Goal: Task Accomplishment & Management: Manage account settings

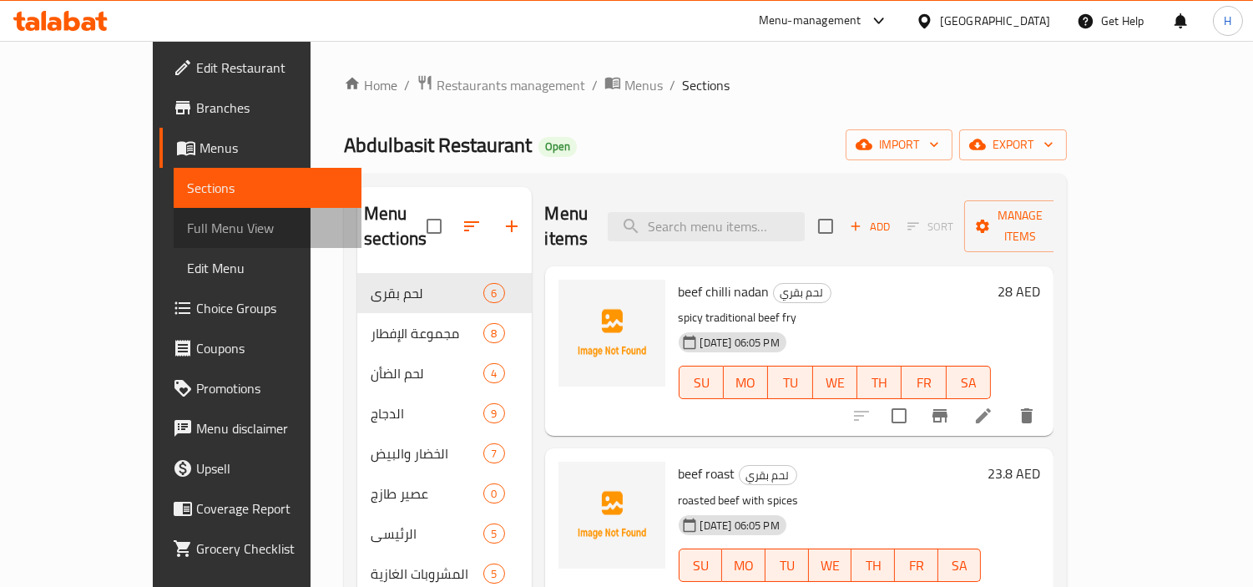
click at [187, 222] on span "Full Menu View" at bounding box center [268, 228] width 162 height 20
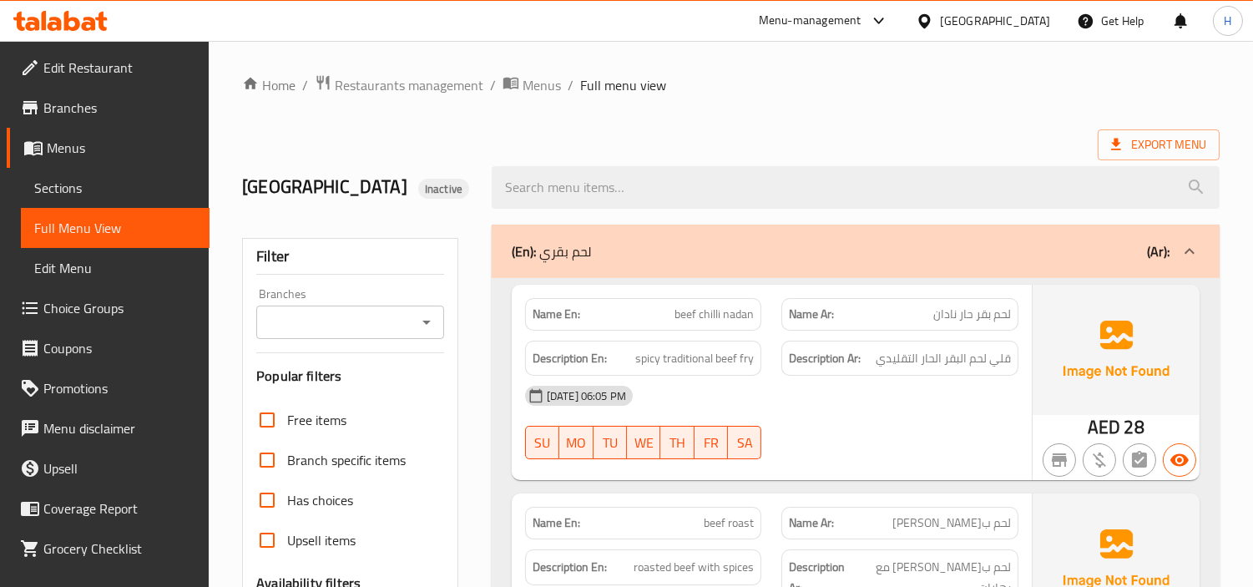
click at [68, 18] on icon at bounding box center [72, 21] width 16 height 20
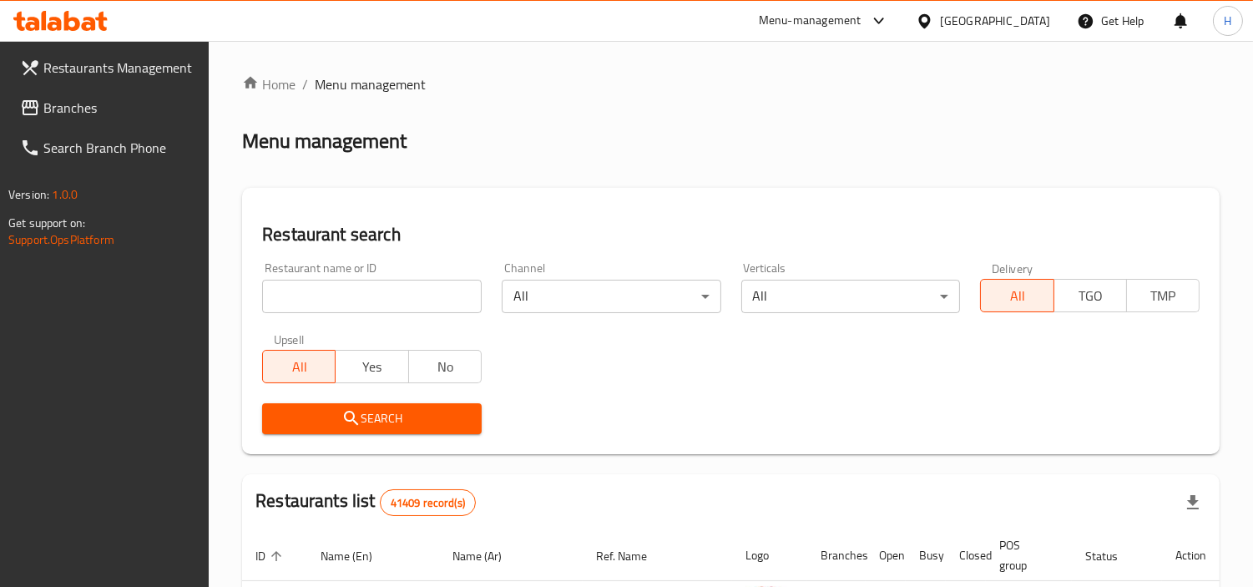
click at [109, 98] on span "Branches" at bounding box center [119, 108] width 153 height 20
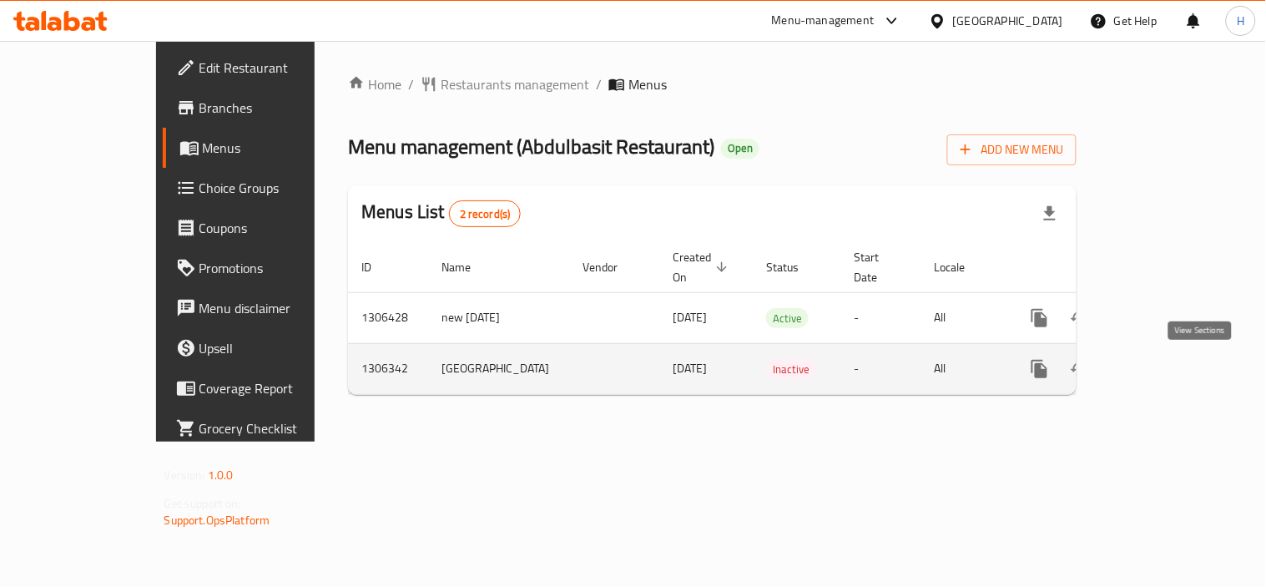
click at [1170, 373] on icon "enhanced table" at bounding box center [1160, 369] width 20 height 20
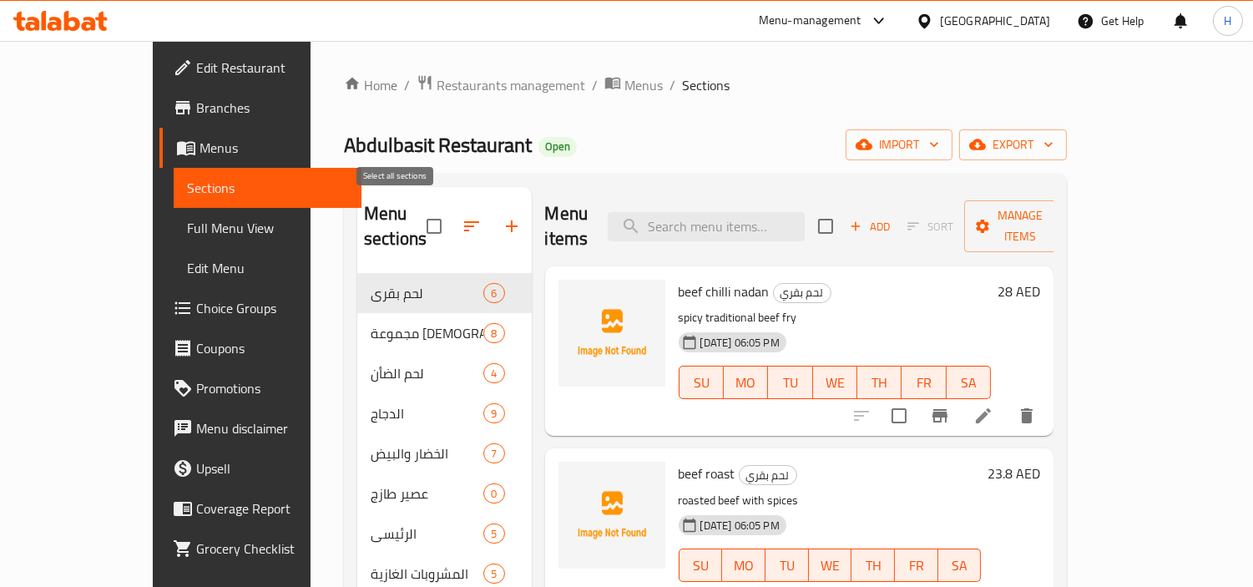
click at [416, 220] on input "checkbox" at bounding box center [433, 226] width 35 height 35
checkbox input "true"
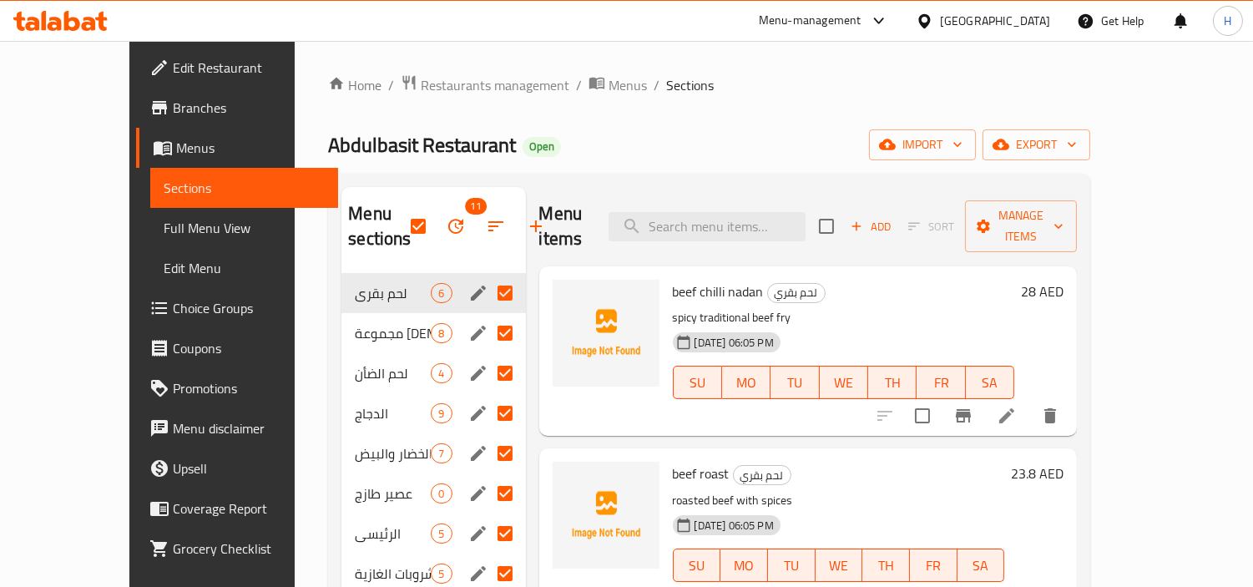
click at [173, 109] on span "Branches" at bounding box center [249, 108] width 153 height 20
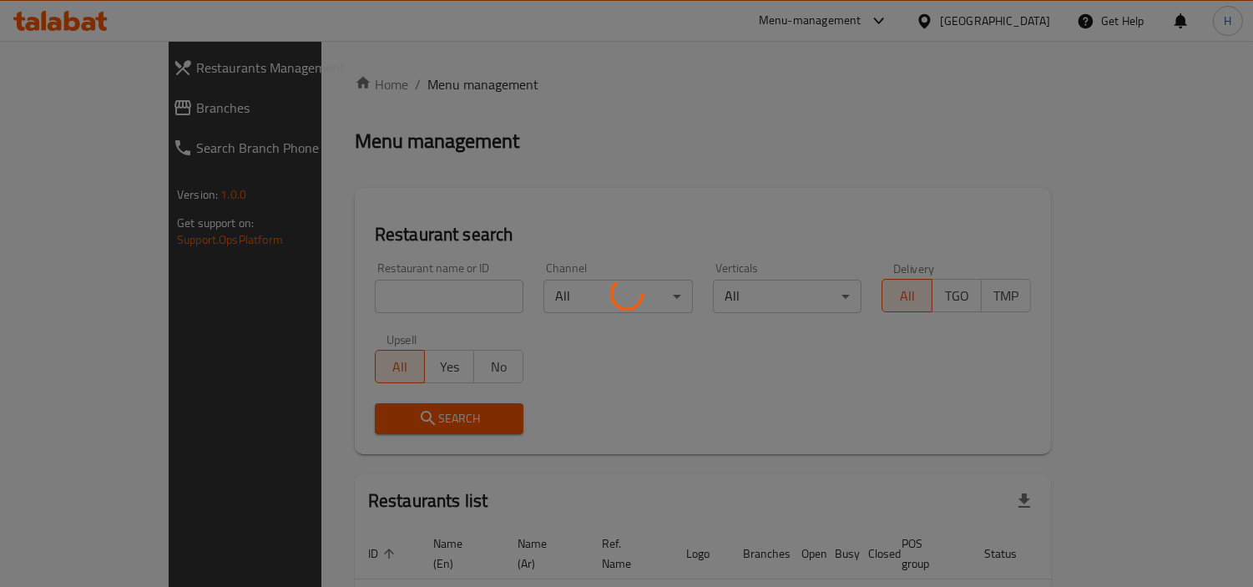
click at [123, 110] on div at bounding box center [626, 293] width 1253 height 587
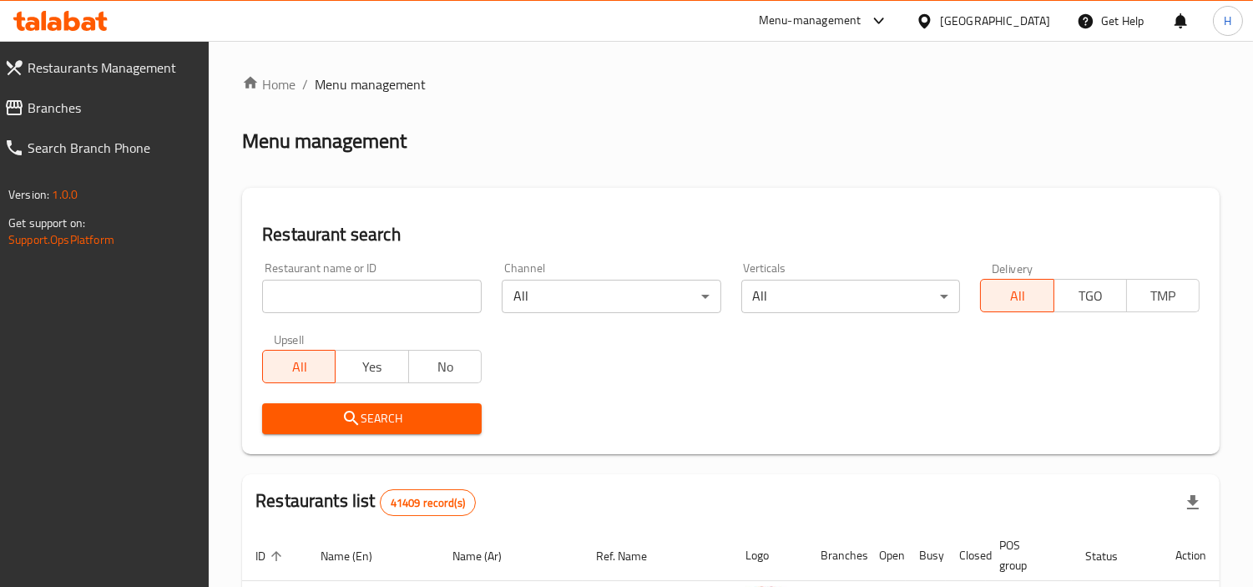
click at [154, 113] on span "Branches" at bounding box center [112, 108] width 169 height 20
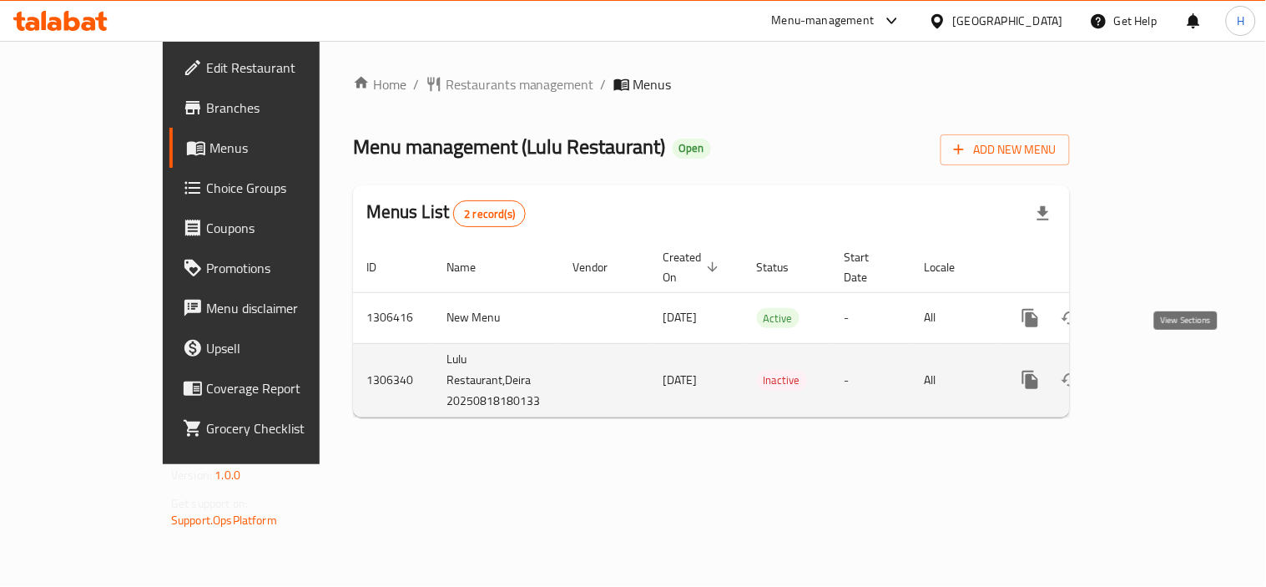
click at [1161, 370] on icon "enhanced table" at bounding box center [1151, 380] width 20 height 20
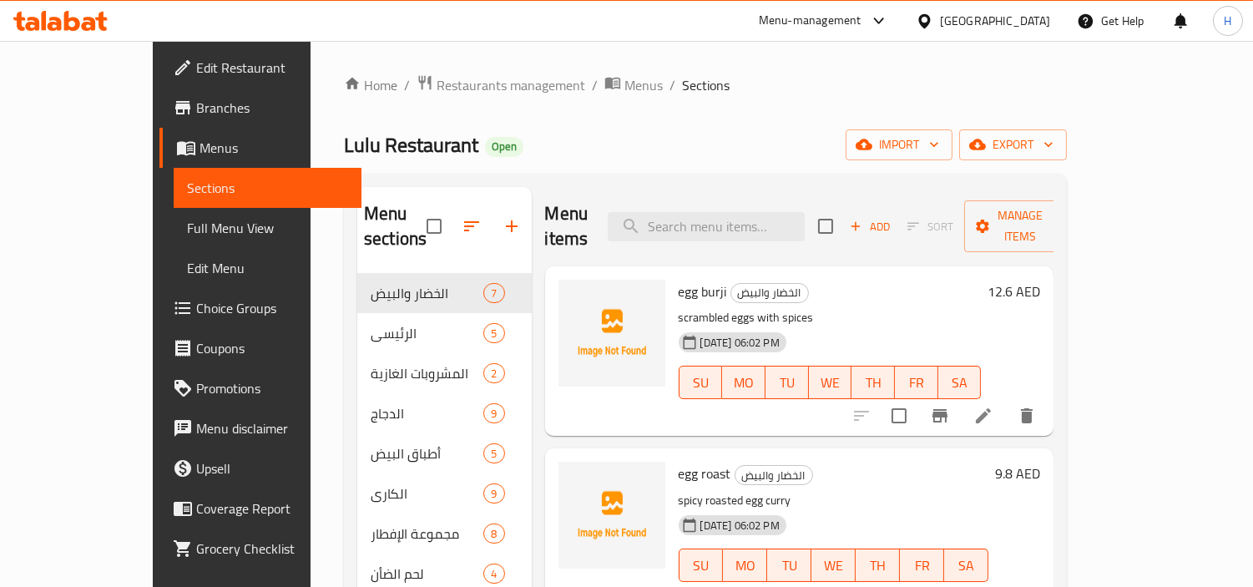
click at [187, 238] on span "Full Menu View" at bounding box center [268, 228] width 162 height 20
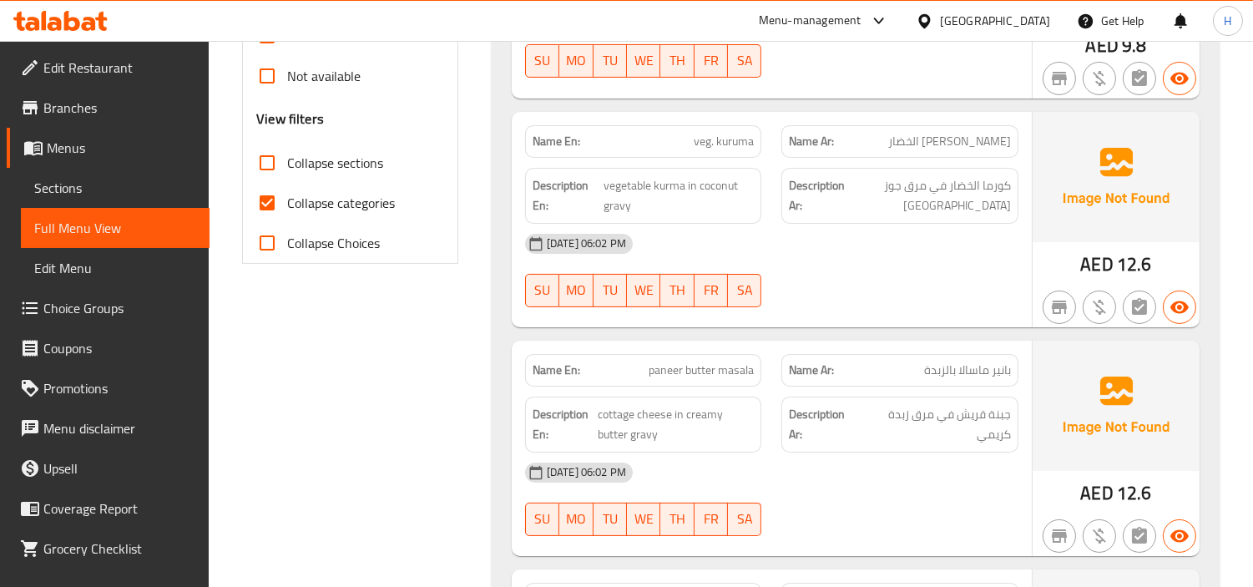
scroll to position [649, 0]
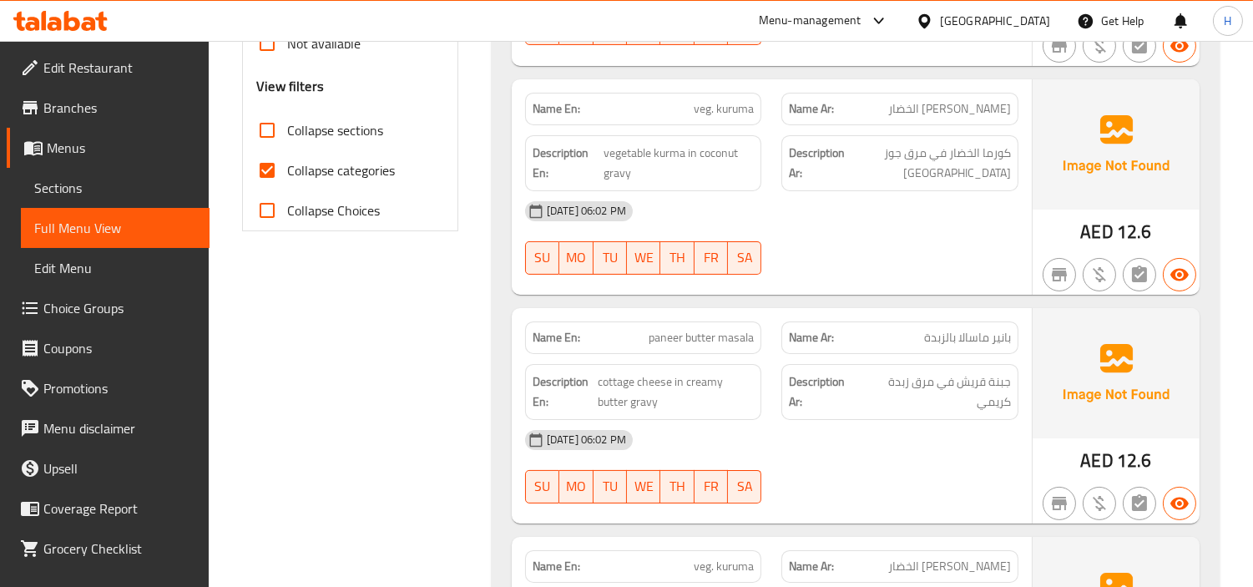
click at [745, 188] on div "Description En: vegetable kurma in coconut gravy" at bounding box center [643, 163] width 237 height 56
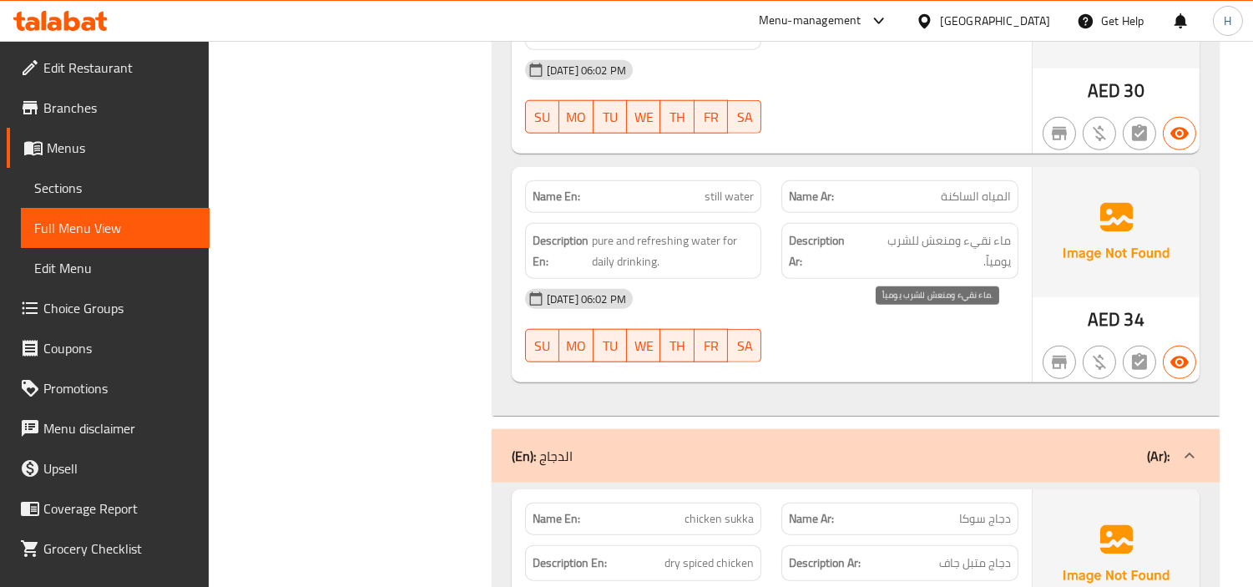
scroll to position [3159, 0]
click at [171, 198] on link "Sections" at bounding box center [115, 188] width 189 height 40
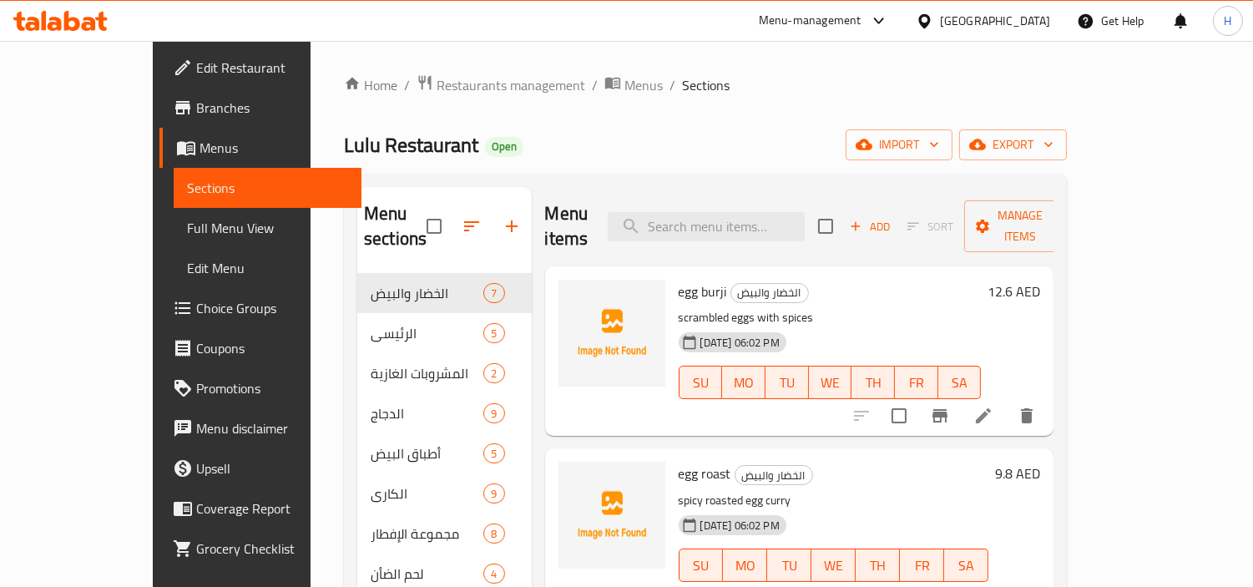
click at [199, 144] on span "Menus" at bounding box center [273, 148] width 149 height 20
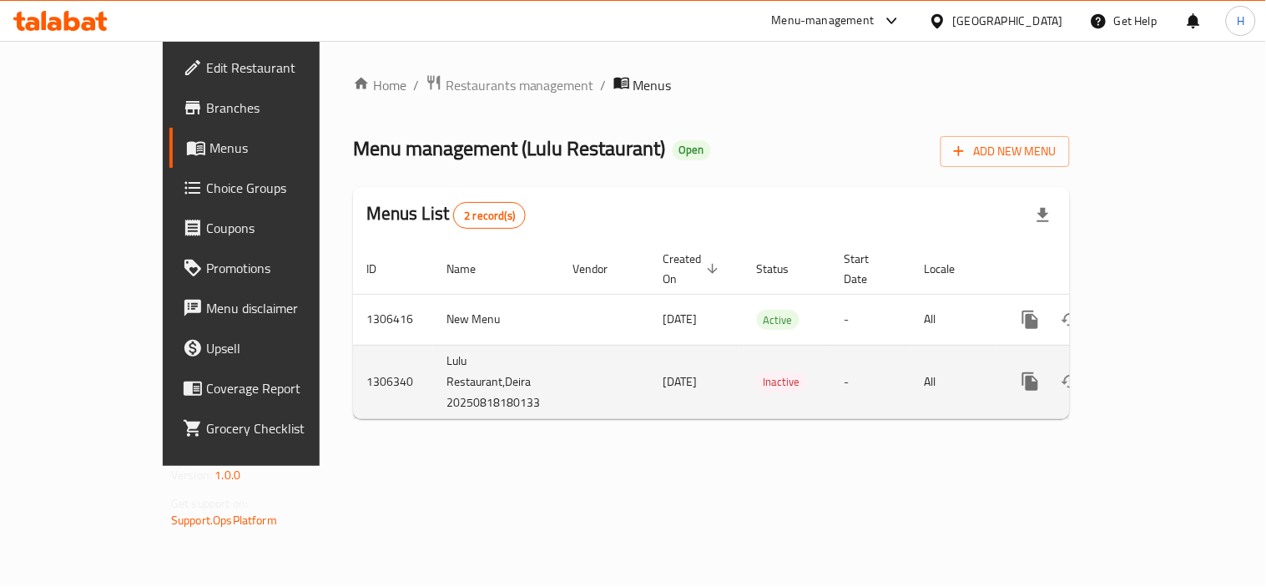
click at [1161, 371] on icon "enhanced table" at bounding box center [1151, 381] width 20 height 20
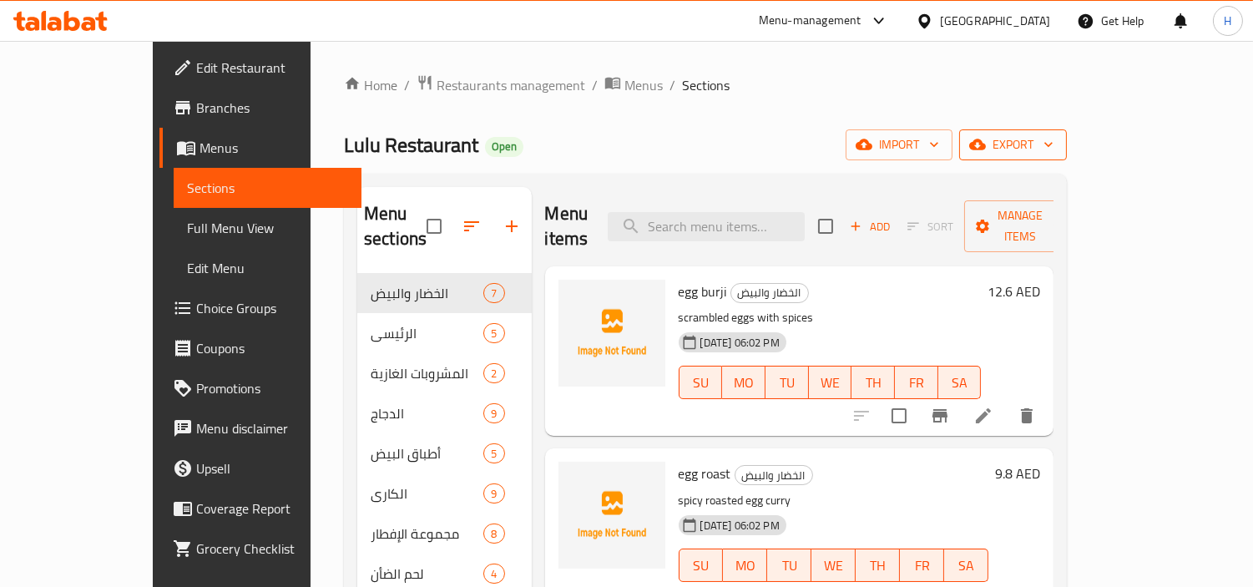
click at [1053, 154] on span "export" at bounding box center [1012, 144] width 81 height 21
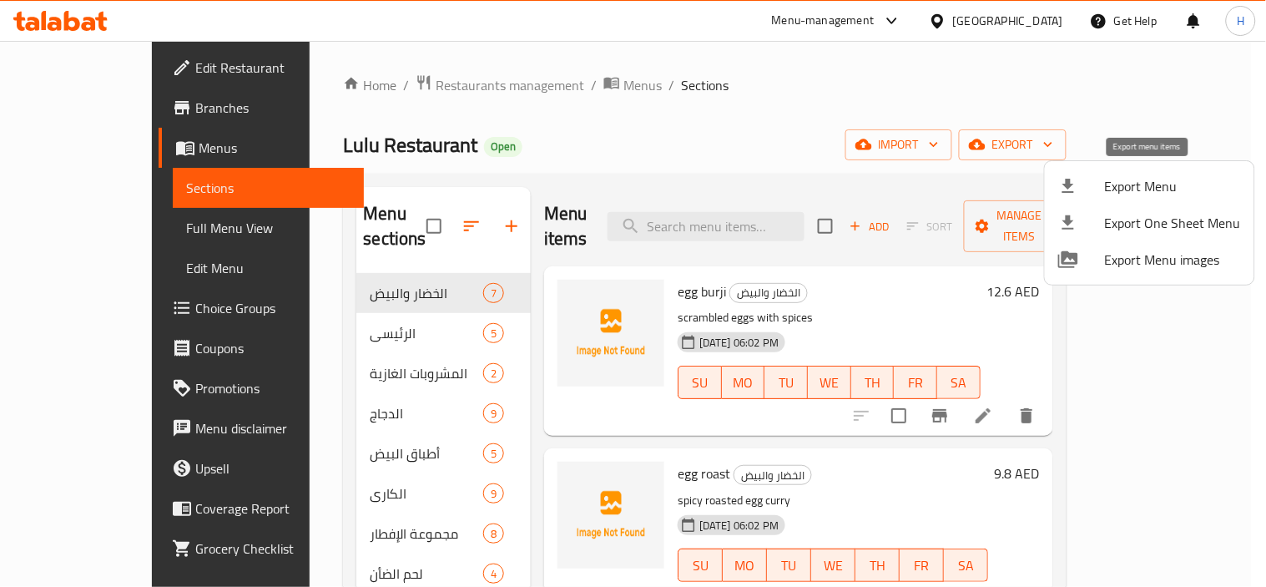
click at [1105, 189] on span "Export Menu" at bounding box center [1173, 186] width 136 height 20
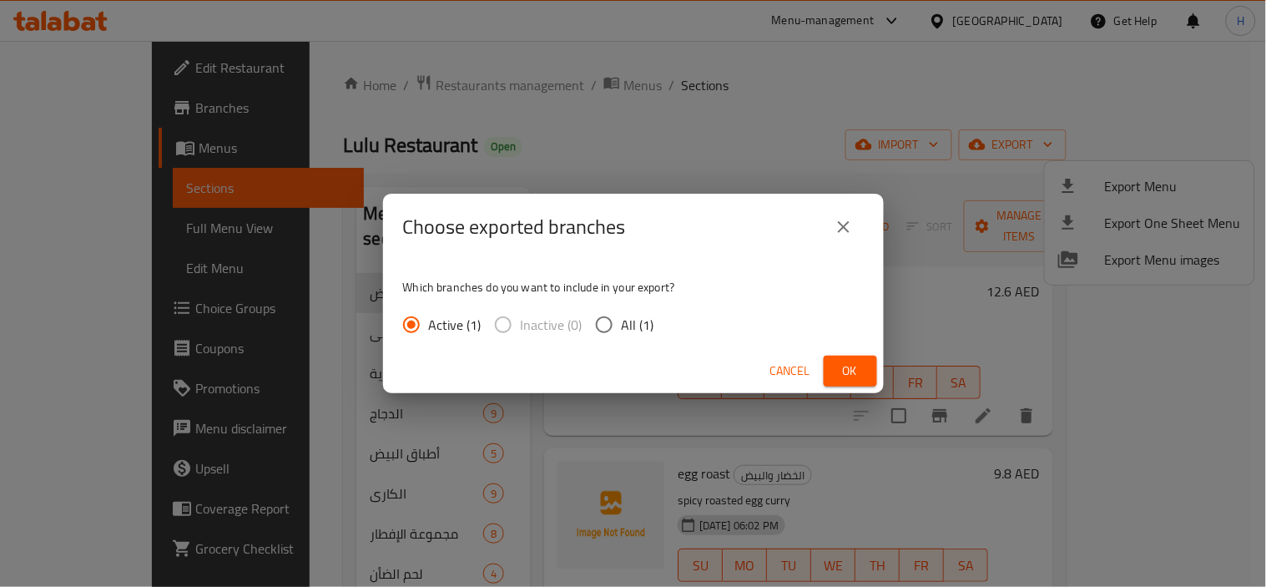
click at [605, 327] on input "All (1)" at bounding box center [604, 324] width 35 height 35
radio input "true"
click at [850, 373] on span "Ok" at bounding box center [850, 371] width 27 height 21
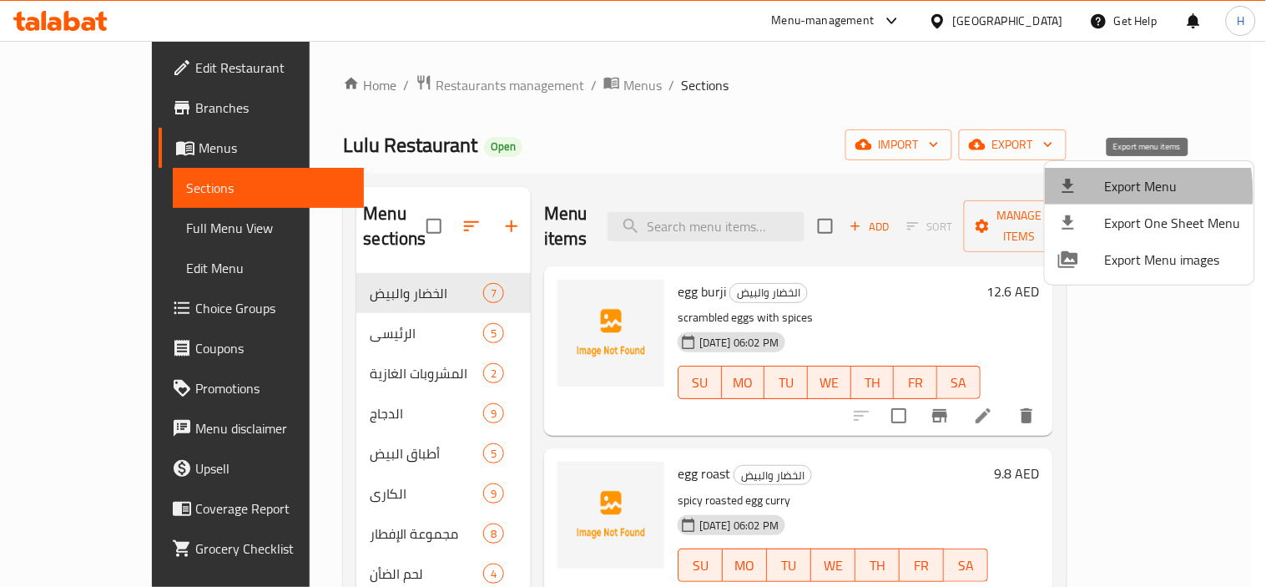
click at [1078, 193] on div at bounding box center [1081, 186] width 47 height 20
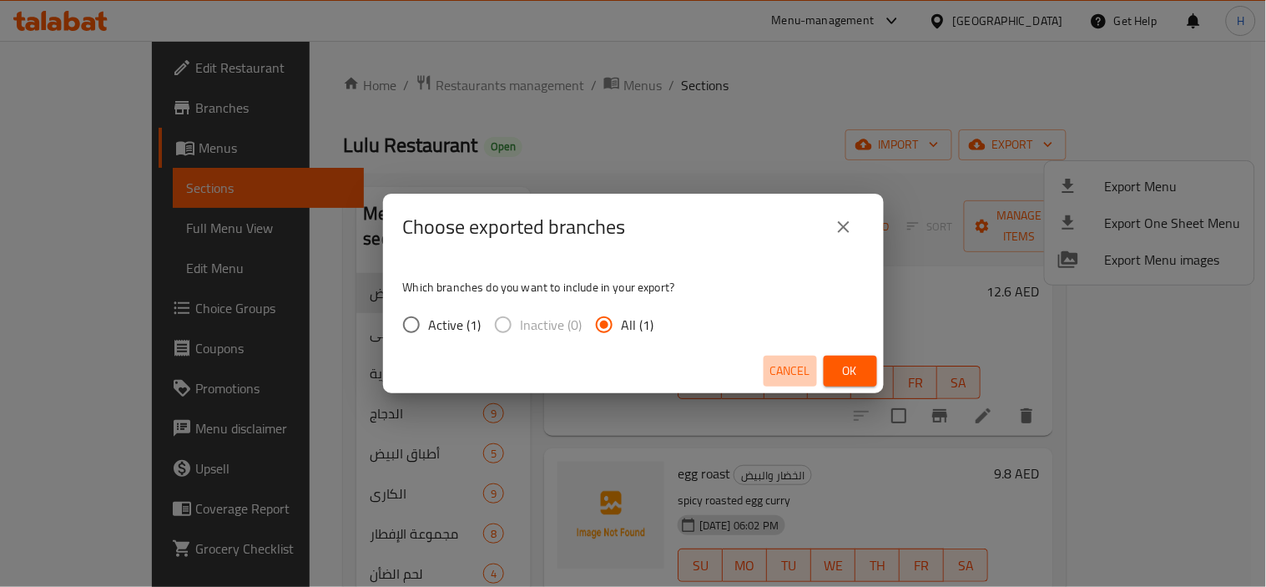
click at [787, 372] on span "Cancel" at bounding box center [790, 371] width 40 height 21
